Goal: Contribute content

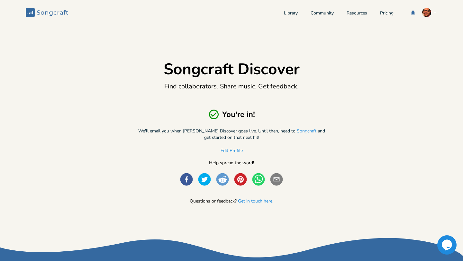
click at [294, 14] on div "Library Community Resources Pricing" at bounding box center [360, 13] width 153 height 10
click at [380, 13] on link "Pricing" at bounding box center [386, 13] width 13 height 5
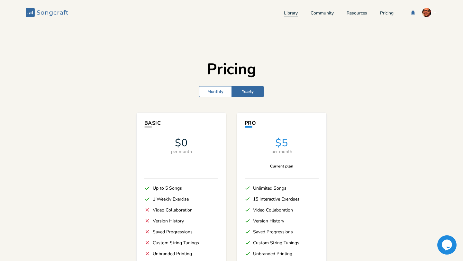
click at [284, 14] on link "Library" at bounding box center [291, 13] width 14 height 5
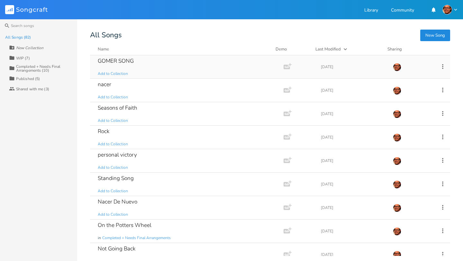
click at [124, 60] on div "GOMER SONG" at bounding box center [116, 60] width 36 height 5
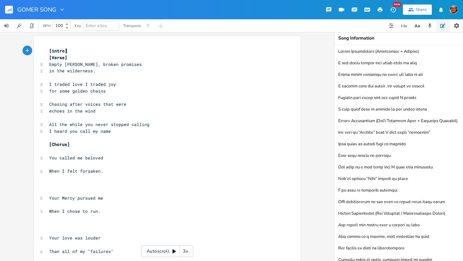
click at [50, 73] on span "in the wilderness." at bounding box center [72, 71] width 46 height 6
type textarea "walkk"
type textarea "ing"
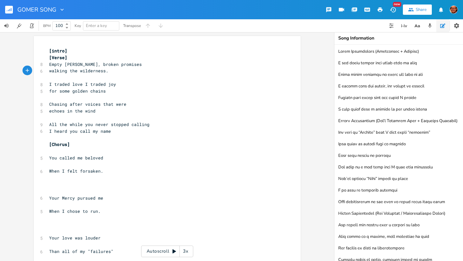
click at [67, 71] on span "walking the wilderness." at bounding box center [78, 71] width 59 height 6
type textarea "in"
click at [80, 64] on span "Empty [PERSON_NAME], broken promises" at bounding box center [95, 64] width 93 height 6
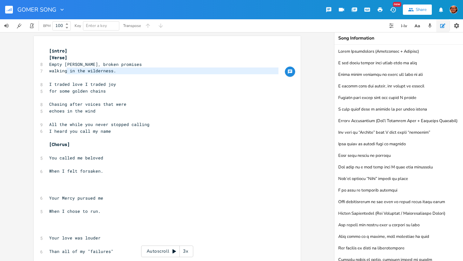
type textarea "walking"
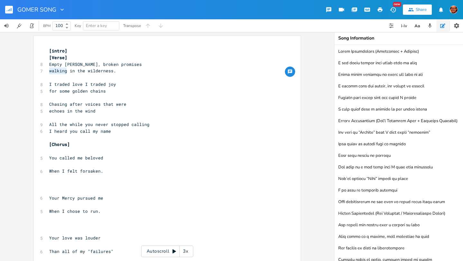
drag, startPoint x: 65, startPoint y: 72, endPoint x: 45, endPoint y: 71, distance: 20.3
click at [45, 71] on div "walking x [intro] [Verse] 8 Empty [PERSON_NAME], broken promises 7 walking in t…" at bounding box center [167, 186] width 267 height 301
click at [82, 85] on span "I traded love I traded joy" at bounding box center [82, 84] width 67 height 6
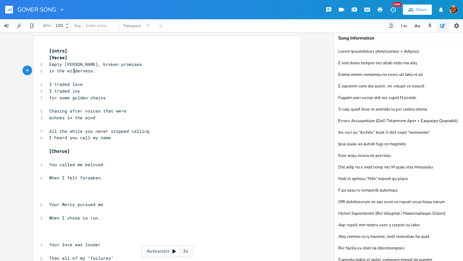
click at [73, 72] on span "in the wilderness." at bounding box center [72, 71] width 46 height 6
type textarea "-"
click at [82, 70] on span "in the wil-derness." at bounding box center [73, 71] width 49 height 6
type textarea "-"
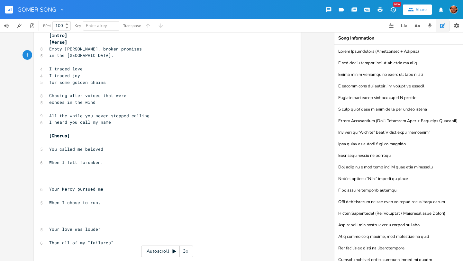
scroll to position [16, 0]
click at [60, 88] on pre "​" at bounding box center [164, 88] width 232 height 7
click at [82, 95] on span "Chasing after voices that were" at bounding box center [87, 95] width 77 height 6
type textarea "may"
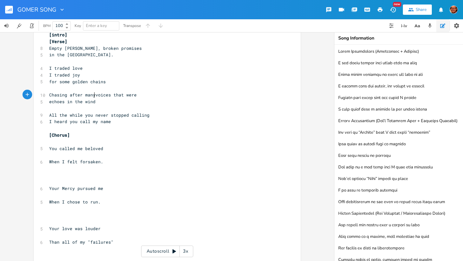
type textarea "ny"
click at [112, 95] on span "Chasing after many voices that were" at bounding box center [94, 95] width 90 height 6
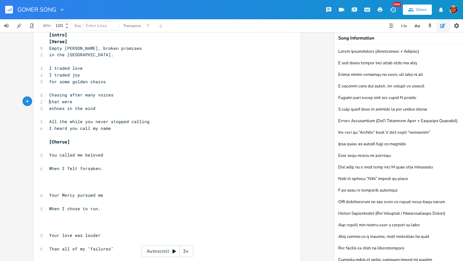
click at [49, 109] on span "echoes in the wind" at bounding box center [72, 108] width 46 height 6
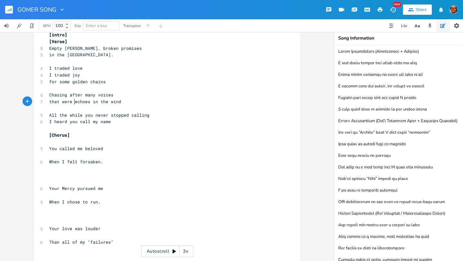
scroll to position [0, 0]
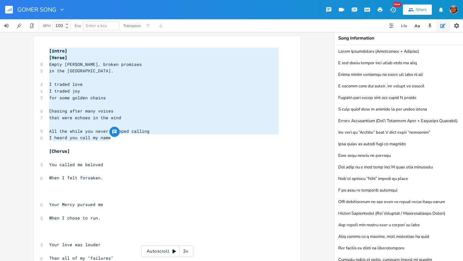
drag, startPoint x: 114, startPoint y: 139, endPoint x: 41, endPoint y: 51, distance: 113.9
click at [41, 51] on div "[intro] [Verse] Empty [PERSON_NAME], broken promises in the wil-der-ness. I tra…" at bounding box center [167, 190] width 267 height 308
type textarea "[intro] [Verse] Empty [PERSON_NAME], broken promises in the wil-der-ness. I tra…"
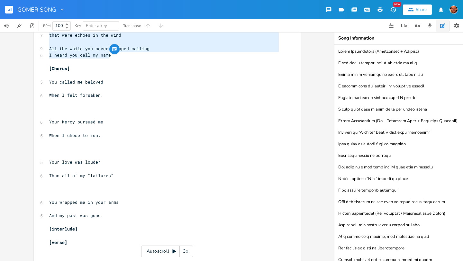
scroll to position [83, 0]
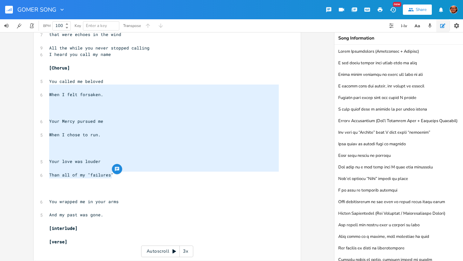
type textarea "You called me beloved When I felt forsaken. Your Mercy pursued me When I chose …"
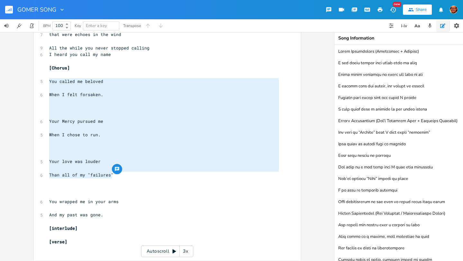
drag, startPoint x: 109, startPoint y: 175, endPoint x: 31, endPoint y: 82, distance: 121.8
click at [31, 81] on div "You called me beloved When I felt forsaken. Your Mercy pursued me When I chose …" at bounding box center [167, 146] width 334 height 229
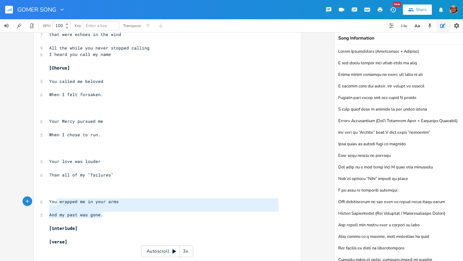
type textarea "You wrapped me in your arms And my past was gone."
drag, startPoint x: 101, startPoint y: 213, endPoint x: 47, endPoint y: 199, distance: 56.4
click at [48, 199] on div "[intro] [Verse] 8 Empty [PERSON_NAME], broken promises 5 in the wil-der-ness. ​…" at bounding box center [164, 107] width 232 height 287
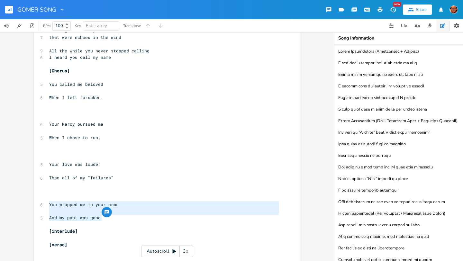
scroll to position [87, 0]
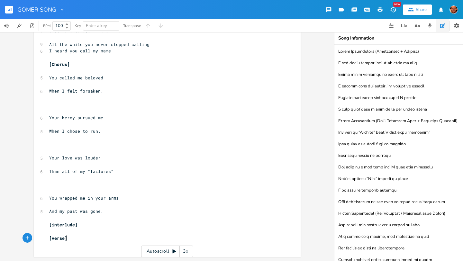
click at [104, 240] on pre "[verse]" at bounding box center [164, 238] width 232 height 7
type textarea "]"
click at [104, 240] on pre "[verse]" at bounding box center [164, 238] width 232 height 7
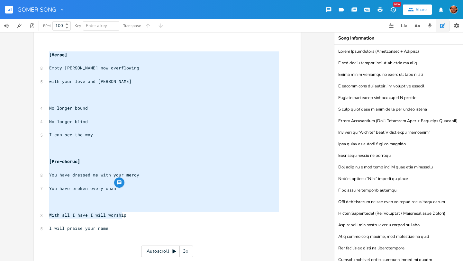
scroll to position [0, 0]
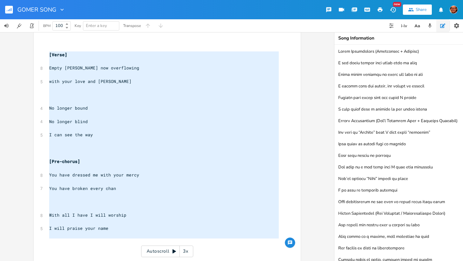
type textarea "[Verse] Empty [PERSON_NAME] now overflowing with your love and grace No longer …"
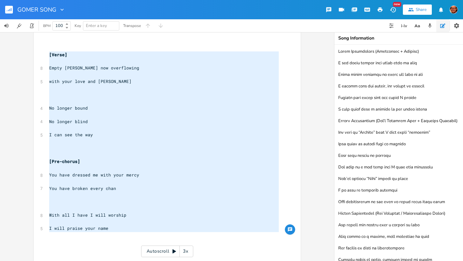
drag, startPoint x: 47, startPoint y: 94, endPoint x: 121, endPoint y: 236, distance: 160.3
